Goal: Find specific page/section: Find specific page/section

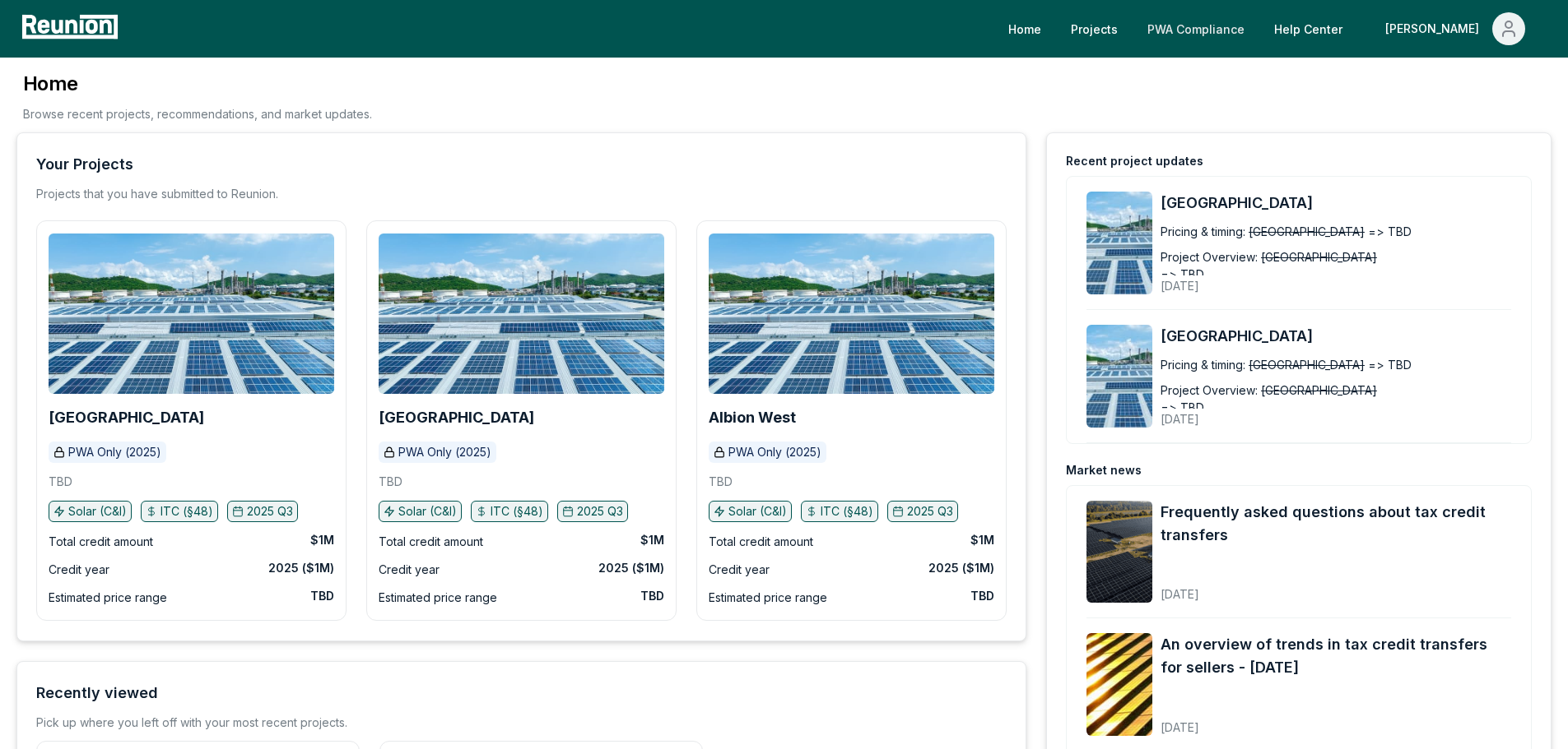
click at [1235, 26] on link "PWA Compliance" at bounding box center [1196, 29] width 124 height 33
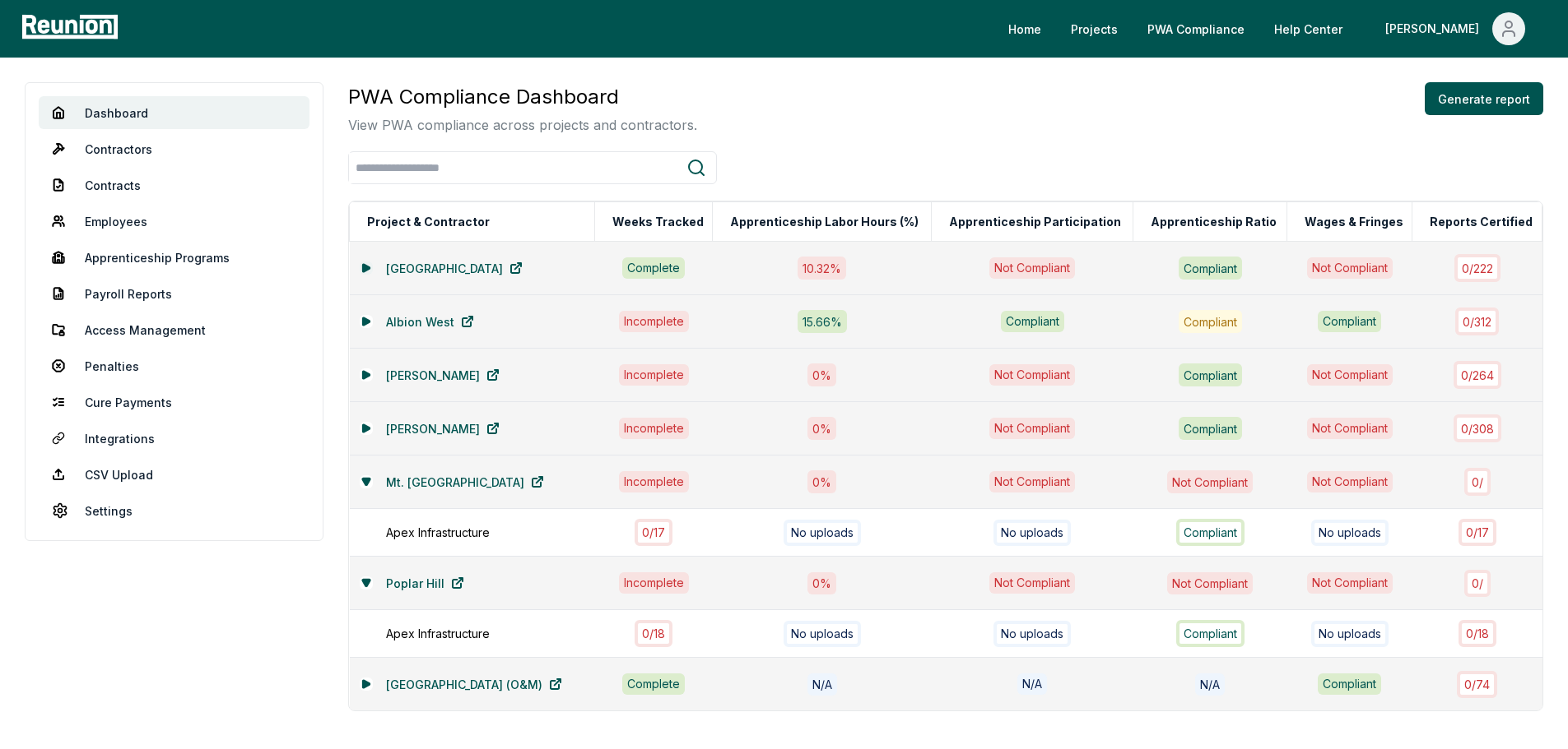
click at [368, 266] on icon at bounding box center [366, 267] width 7 height 7
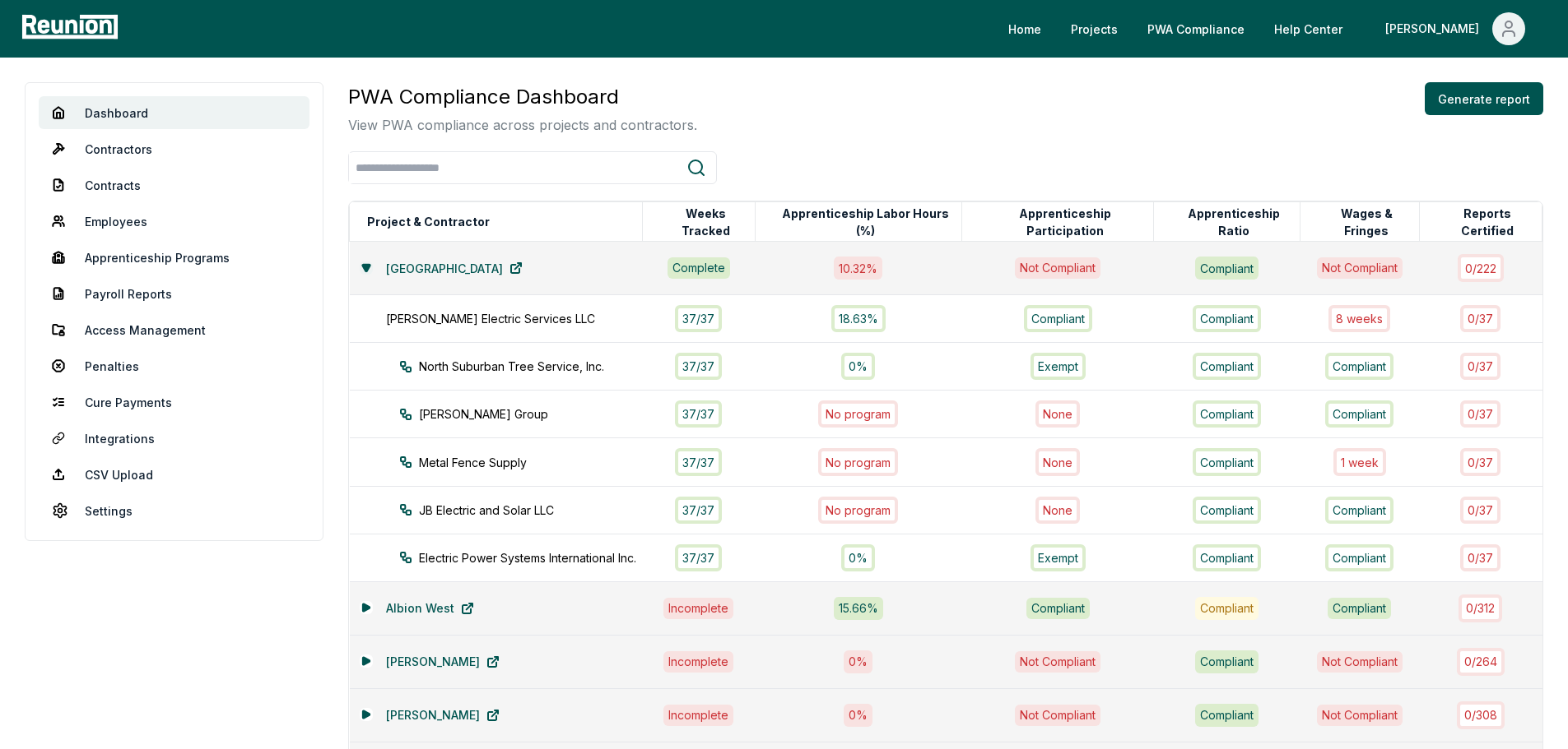
click at [368, 266] on icon at bounding box center [366, 267] width 7 height 7
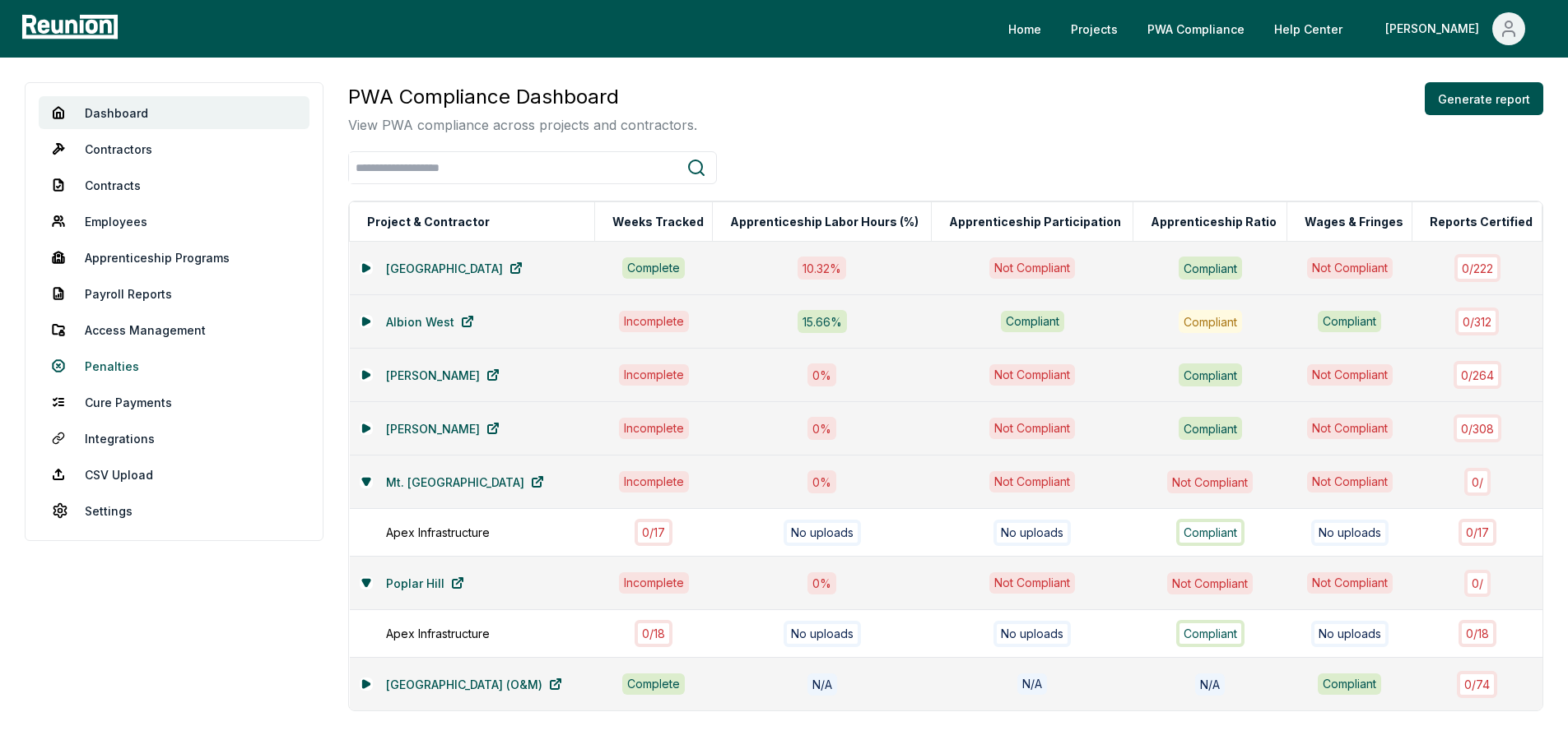
click at [128, 369] on link "Penalties" at bounding box center [174, 366] width 271 height 33
